Goal: Use online tool/utility

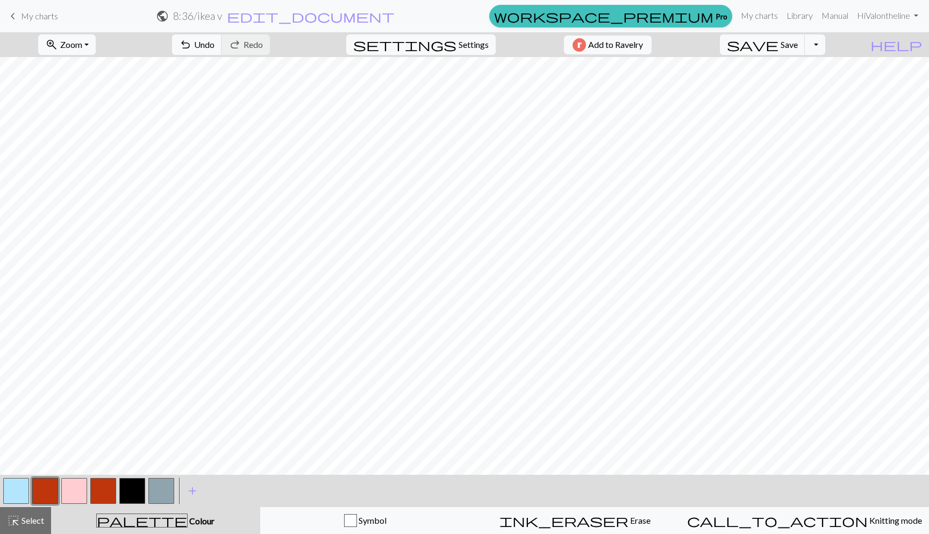
click at [18, 489] on button "button" at bounding box center [16, 491] width 26 height 26
click at [46, 491] on button "button" at bounding box center [45, 491] width 26 height 26
drag, startPoint x: 132, startPoint y: 496, endPoint x: 158, endPoint y: 477, distance: 32.7
click at [132, 496] on button "button" at bounding box center [132, 491] width 26 height 26
drag, startPoint x: 109, startPoint y: 490, endPoint x: 113, endPoint y: 486, distance: 6.1
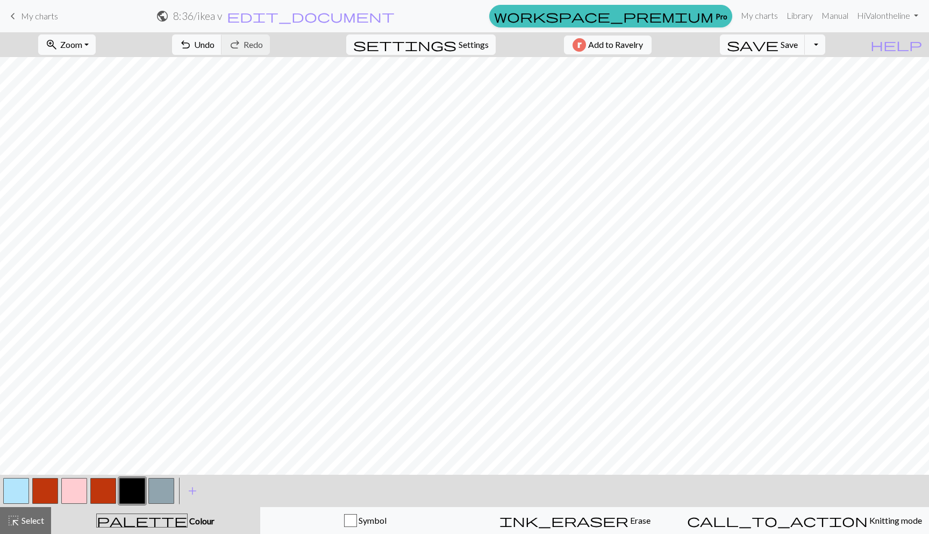
click at [109, 490] on button "button" at bounding box center [103, 491] width 26 height 26
click at [14, 481] on button "button" at bounding box center [16, 491] width 26 height 26
click at [134, 490] on button "button" at bounding box center [132, 491] width 26 height 26
click at [24, 485] on button "button" at bounding box center [16, 491] width 26 height 26
drag, startPoint x: 48, startPoint y: 491, endPoint x: 54, endPoint y: 478, distance: 13.5
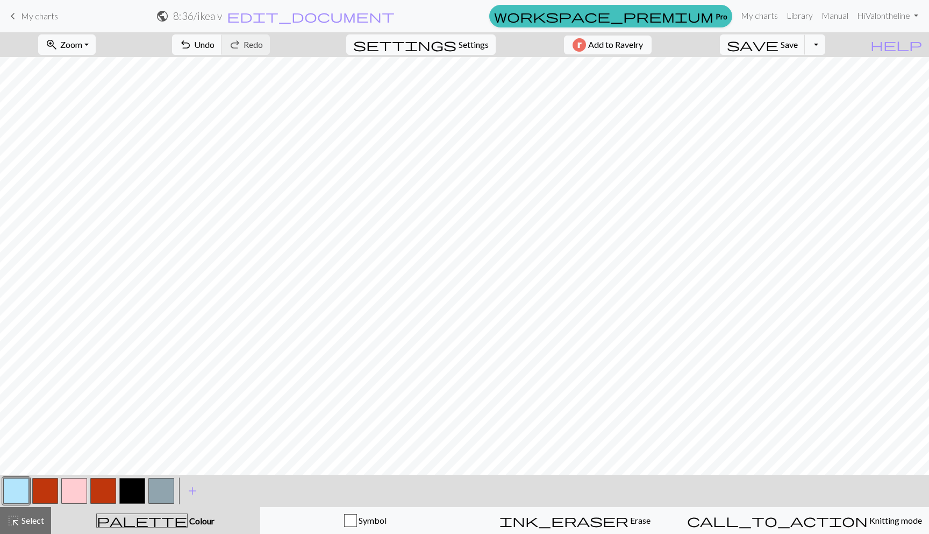
click at [48, 490] on button "button" at bounding box center [45, 491] width 26 height 26
click at [123, 496] on button "button" at bounding box center [132, 491] width 26 height 26
click at [6, 489] on button "button" at bounding box center [16, 491] width 26 height 26
click at [103, 481] on button "button" at bounding box center [103, 491] width 26 height 26
click at [9, 481] on button "button" at bounding box center [16, 491] width 26 height 26
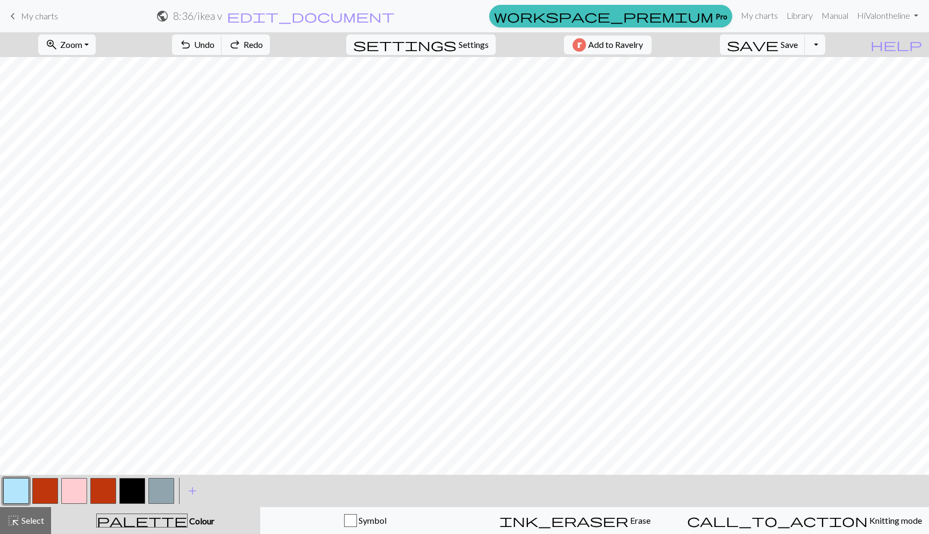
click at [48, 489] on button "button" at bounding box center [45, 491] width 26 height 26
click at [20, 487] on button "button" at bounding box center [16, 491] width 26 height 26
click at [45, 488] on button "button" at bounding box center [45, 491] width 26 height 26
